Goal: Transaction & Acquisition: Purchase product/service

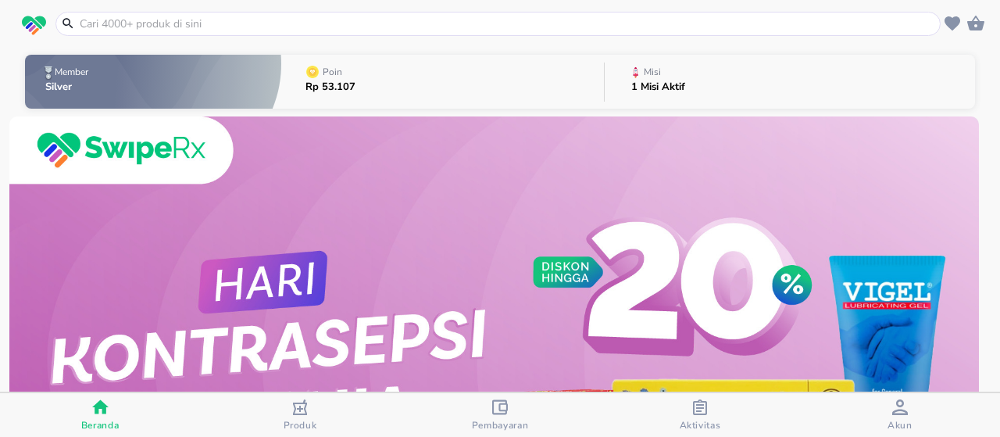
click at [533, 26] on input "text" at bounding box center [507, 24] width 859 height 16
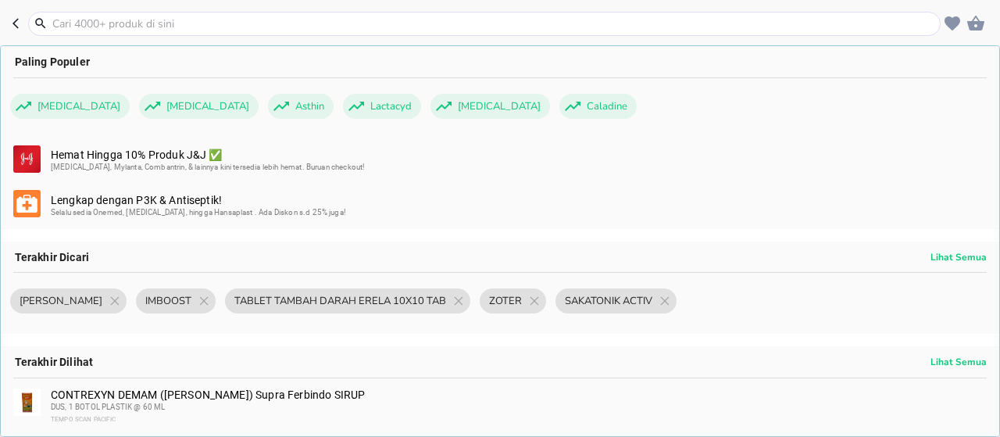
paste input "OBAT BATUK IBU DAN ANAK 300mL"
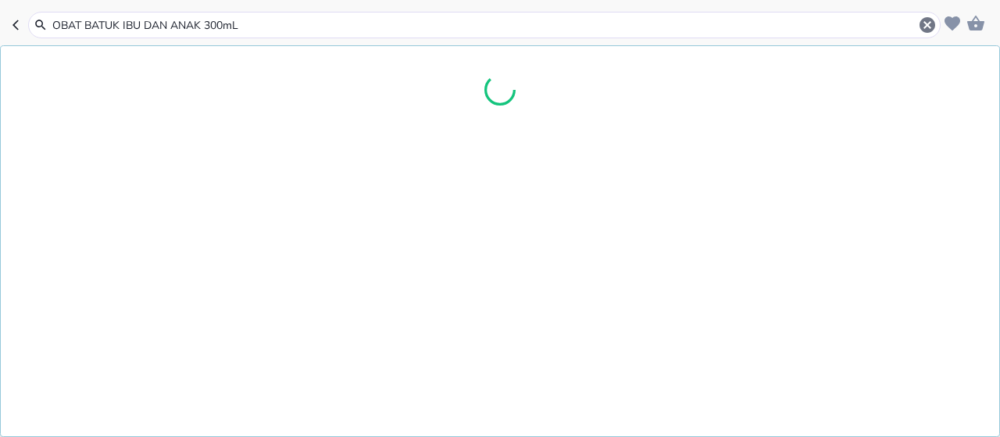
type input "OBAT BATUK IBU DAN ANAK 300mL"
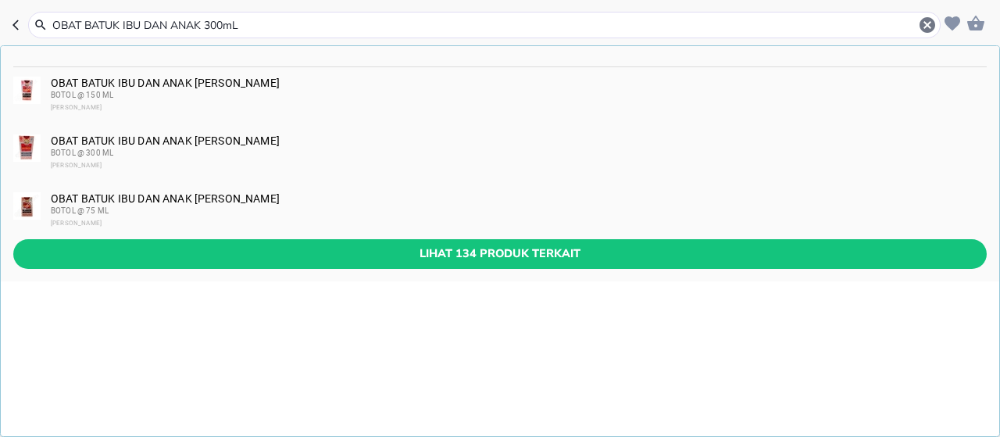
click at [192, 148] on div "BOTOL @ 300 ML" at bounding box center [518, 153] width 935 height 13
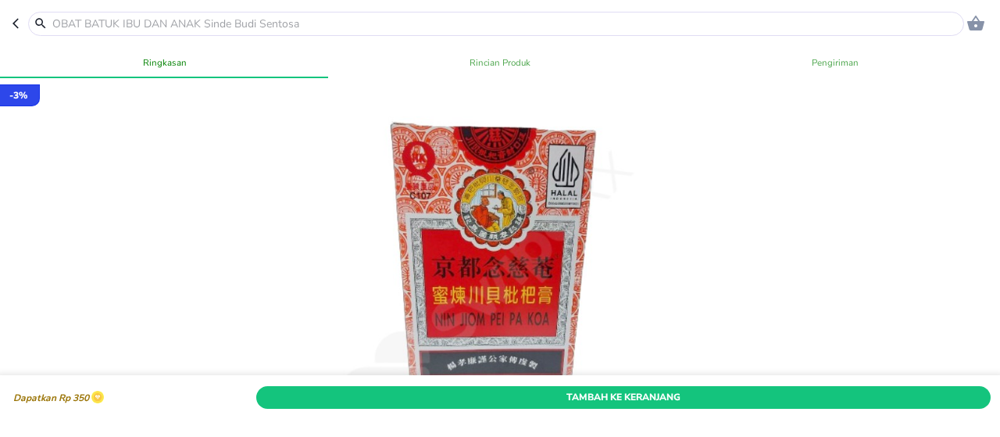
click at [583, 386] on button "Tambah Ke Keranjang" at bounding box center [623, 397] width 735 height 23
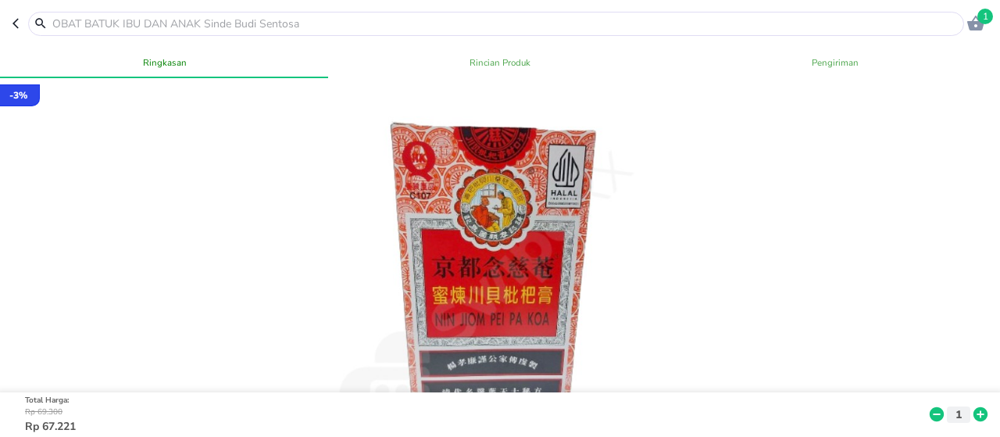
click at [971, 406] on icon at bounding box center [981, 414] width 20 height 17
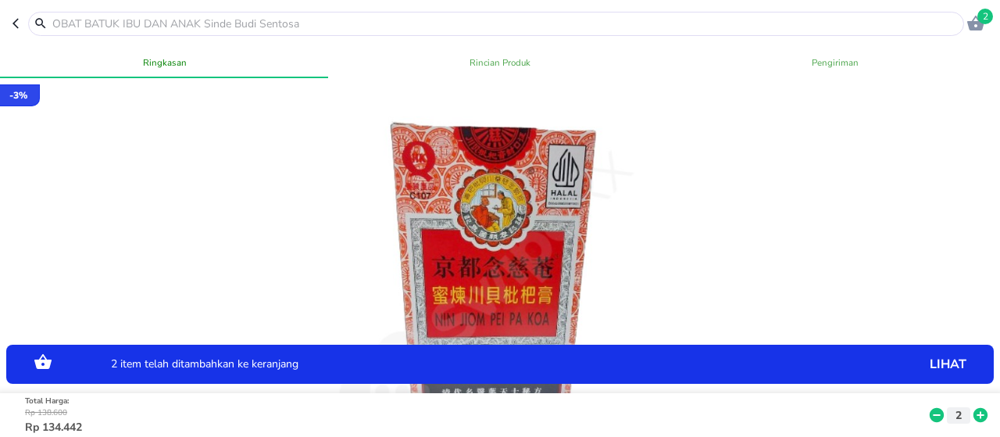
click at [287, 18] on input "text" at bounding box center [506, 24] width 910 height 16
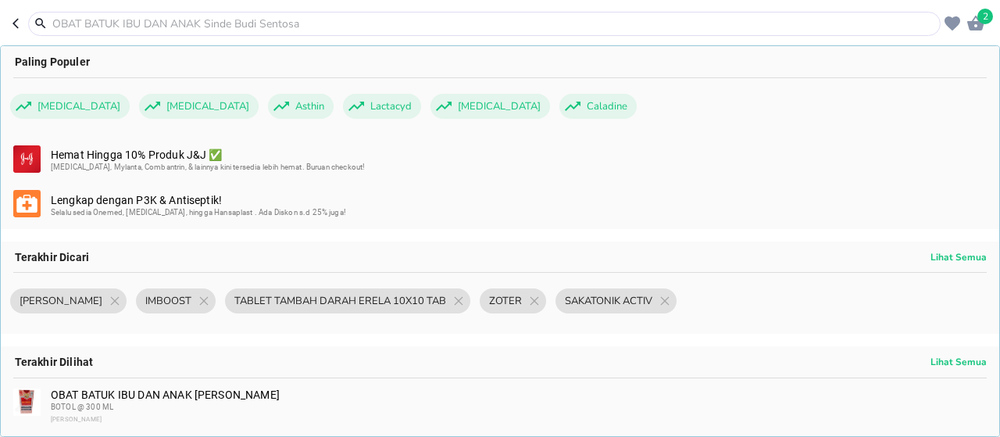
paste input "[MEDICAL_DATA] 500 TAB MERSI (ASAM MEFENAMAT) NEW"
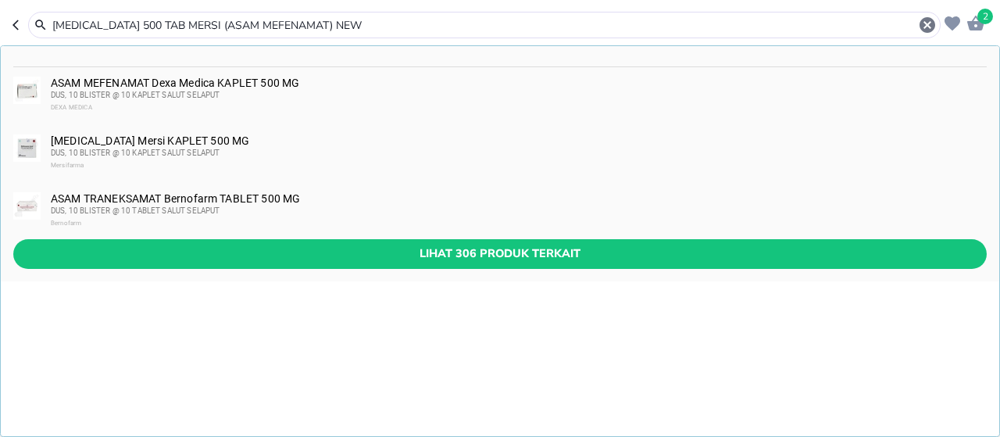
type input "[MEDICAL_DATA] 500 TAB MERSI (ASAM MEFENAMAT) NEW"
click at [216, 156] on span "DUS, 10 BLISTER @ 10 KAPLET SALUT SELAPUT" at bounding box center [136, 152] width 170 height 9
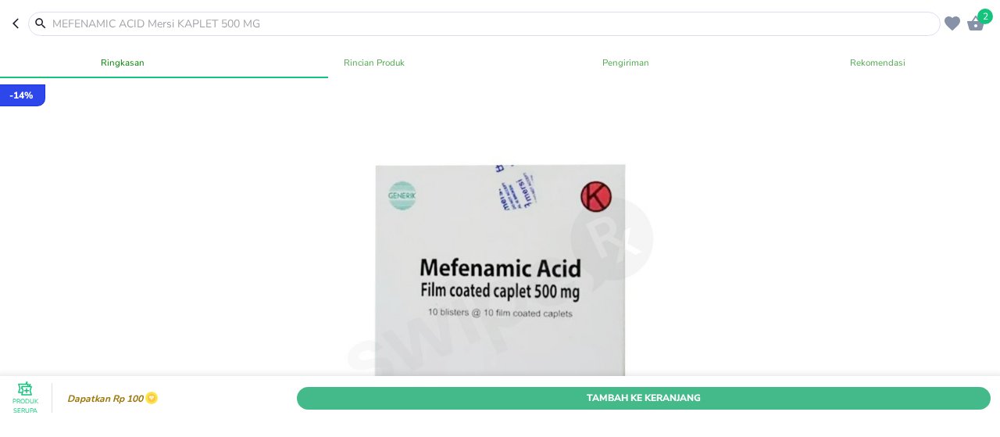
click at [588, 389] on span "Tambah Ke Keranjang" at bounding box center [644, 397] width 670 height 16
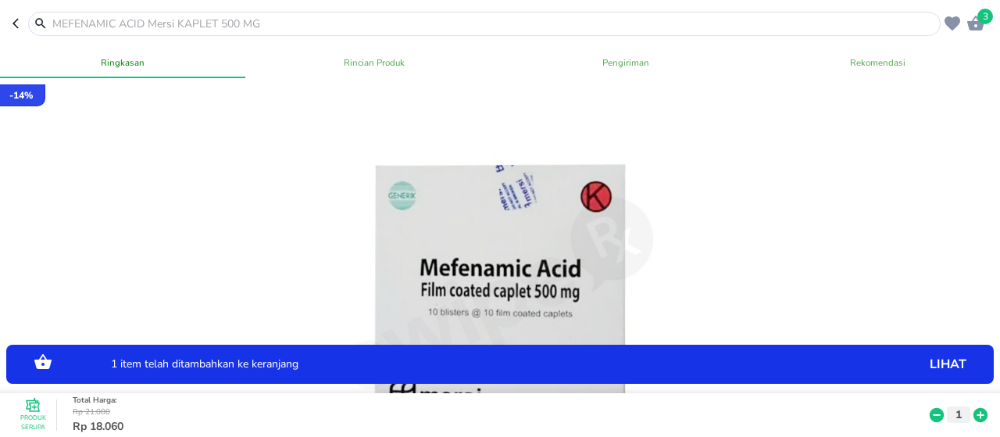
click at [369, 28] on input "text" at bounding box center [494, 24] width 886 height 16
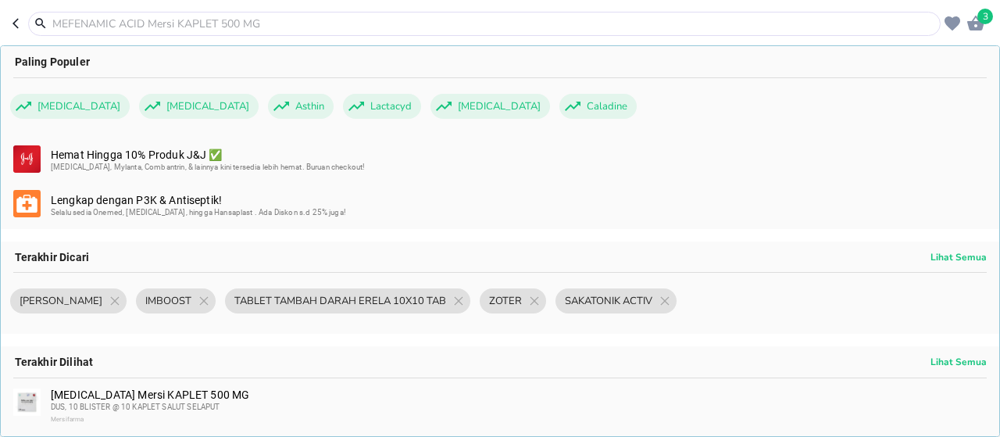
paste input "SAKATONIK ACTIV 100mL - KALBE (cair)"
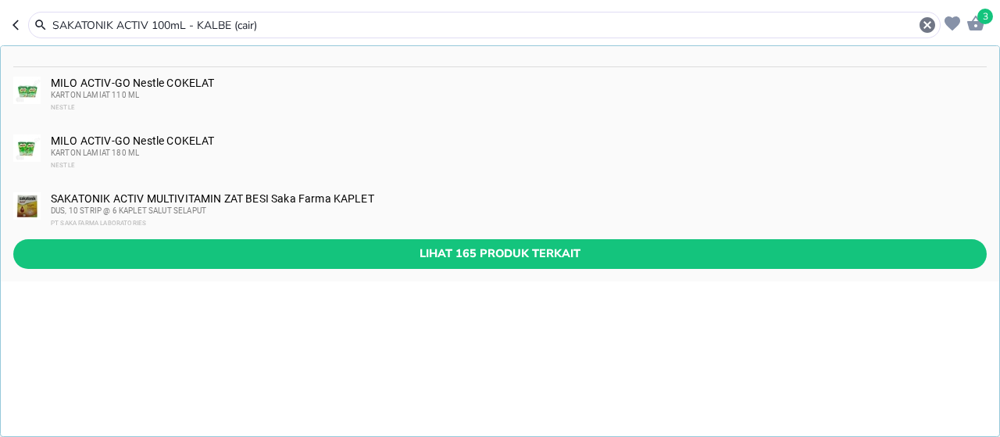
click at [152, 22] on input "SAKATONIK ACTIV 100mL - KALBE (cair)" at bounding box center [484, 25] width 867 height 16
type input "SAKATONIK ACTIV"
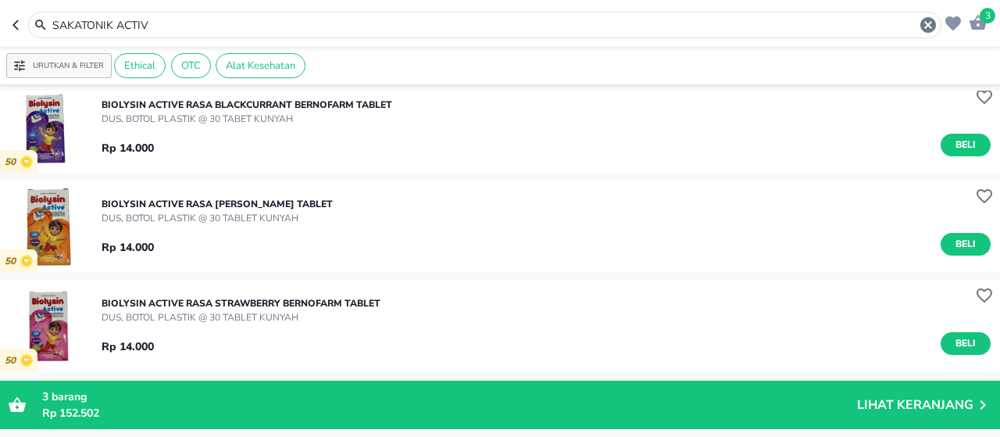
scroll to position [313, 0]
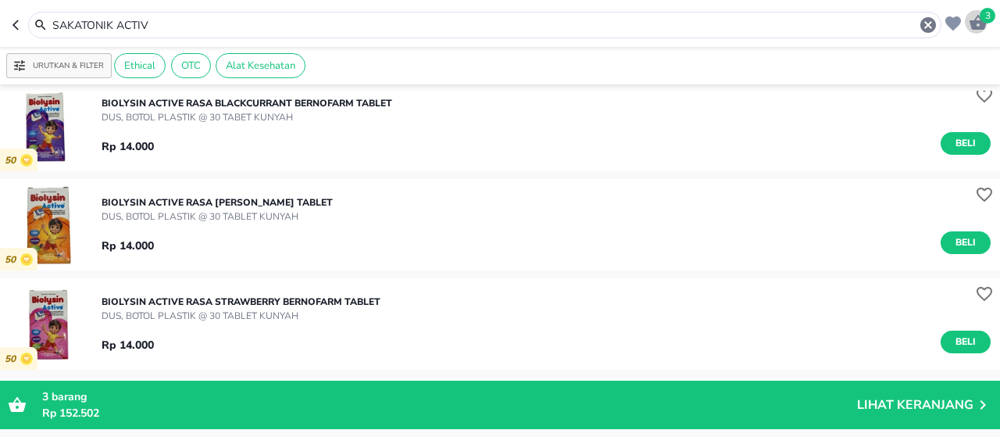
click at [978, 23] on icon "button" at bounding box center [978, 22] width 17 height 15
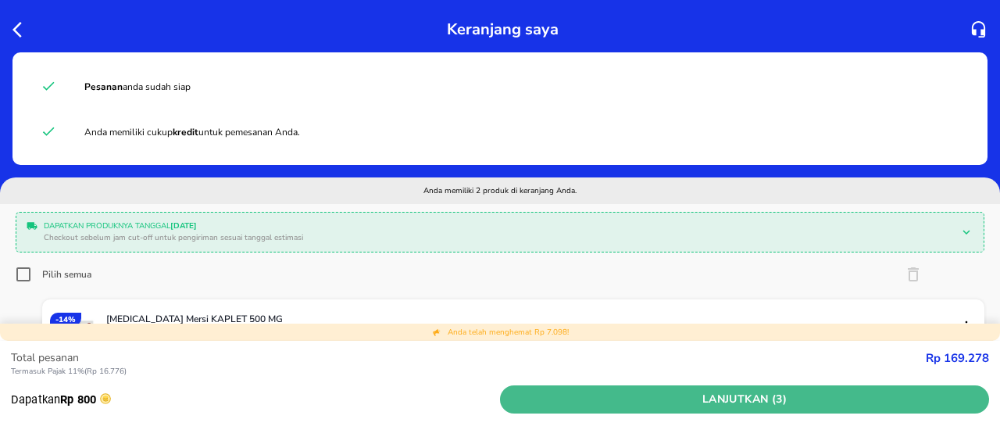
click at [924, 398] on span "Lanjutkan (3)" at bounding box center [744, 400] width 477 height 20
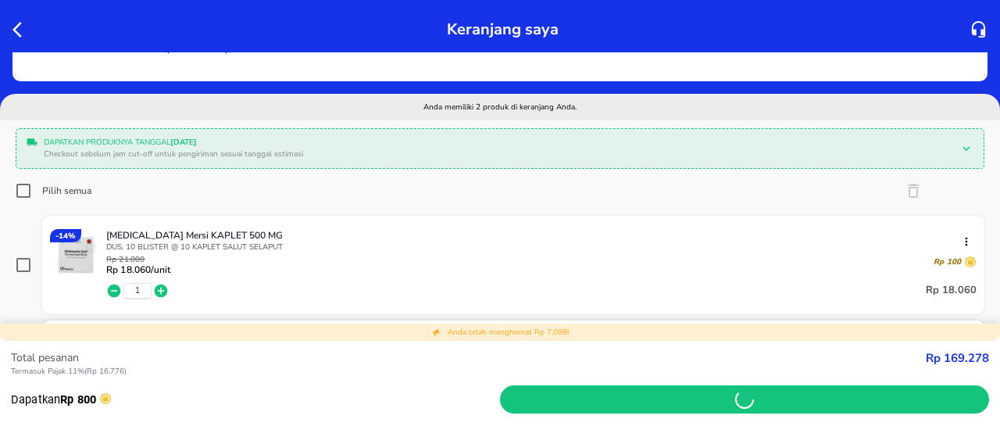
scroll to position [234, 0]
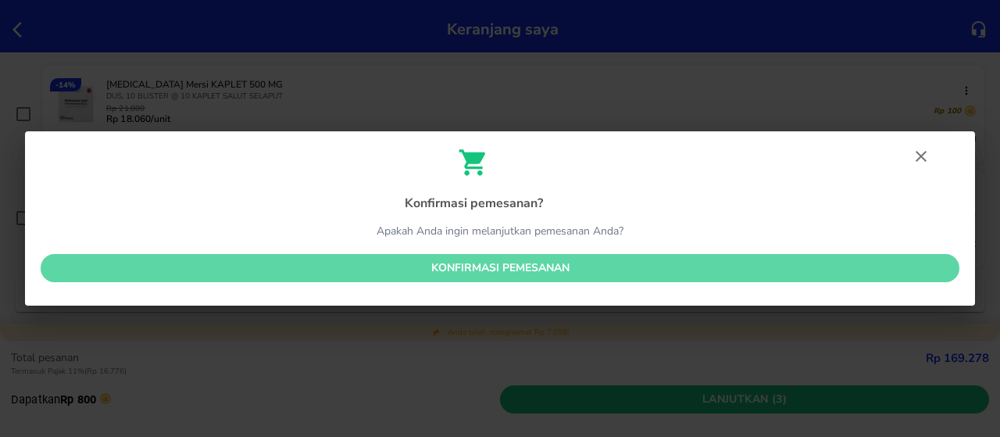
click at [518, 270] on span "Konfirmasi pemesanan" at bounding box center [500, 269] width 894 height 20
